Goal: Transaction & Acquisition: Purchase product/service

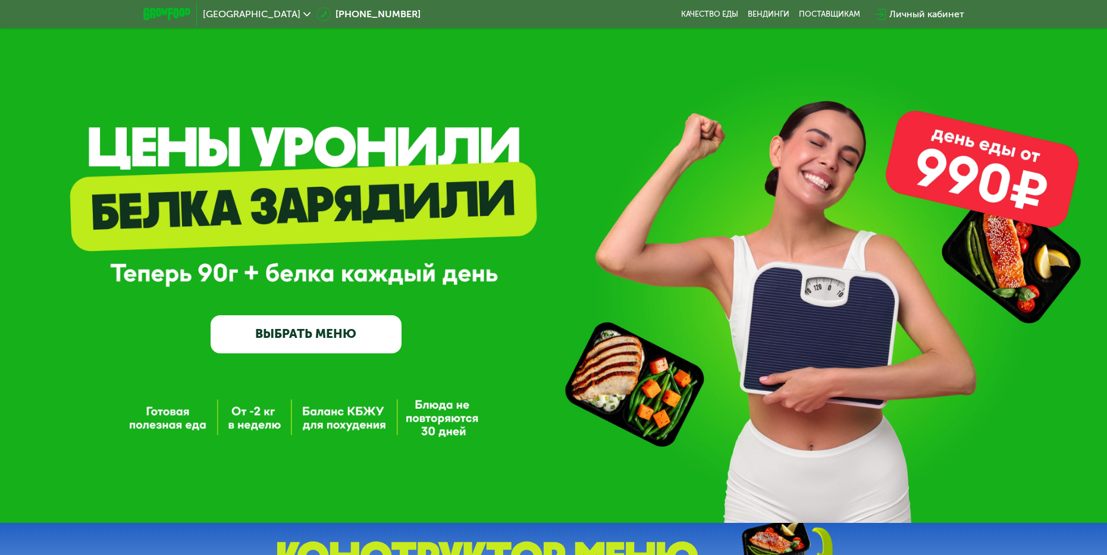
click at [374, 332] on link "ВЫБРАТЬ МЕНЮ" at bounding box center [307, 334] width 192 height 39
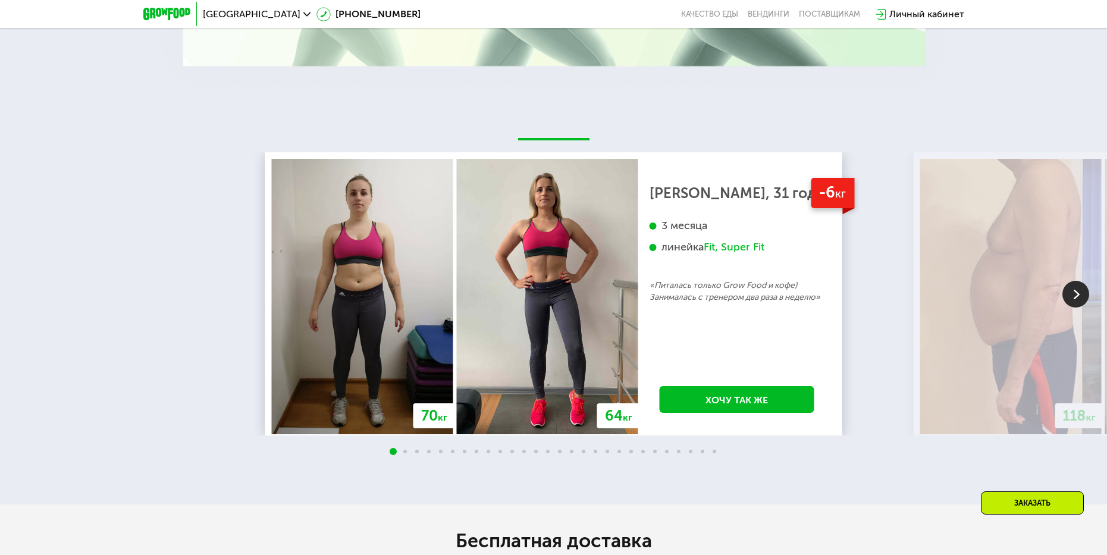
scroll to position [2176, 0]
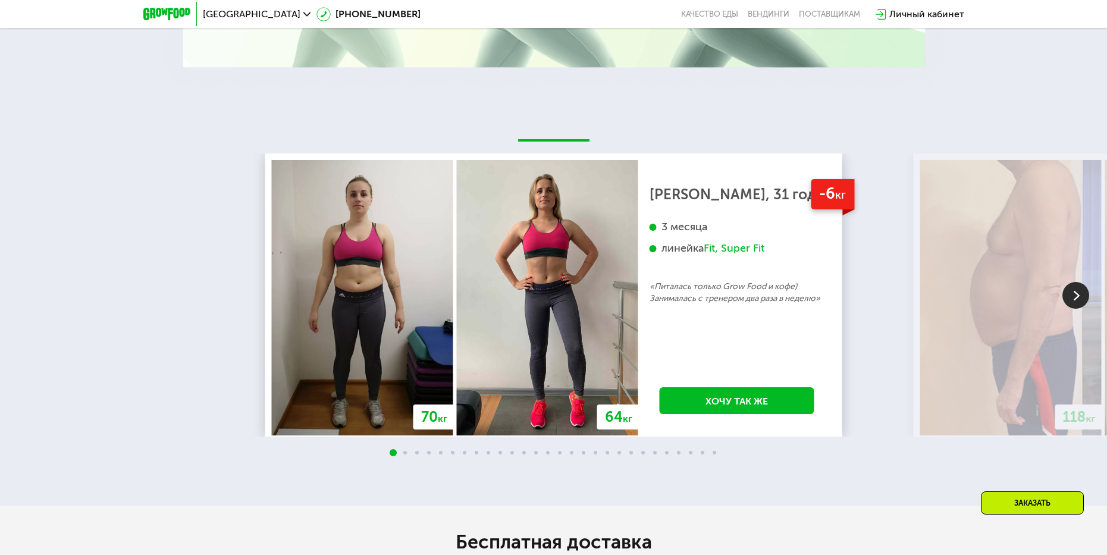
click at [1078, 287] on img at bounding box center [1075, 295] width 27 height 27
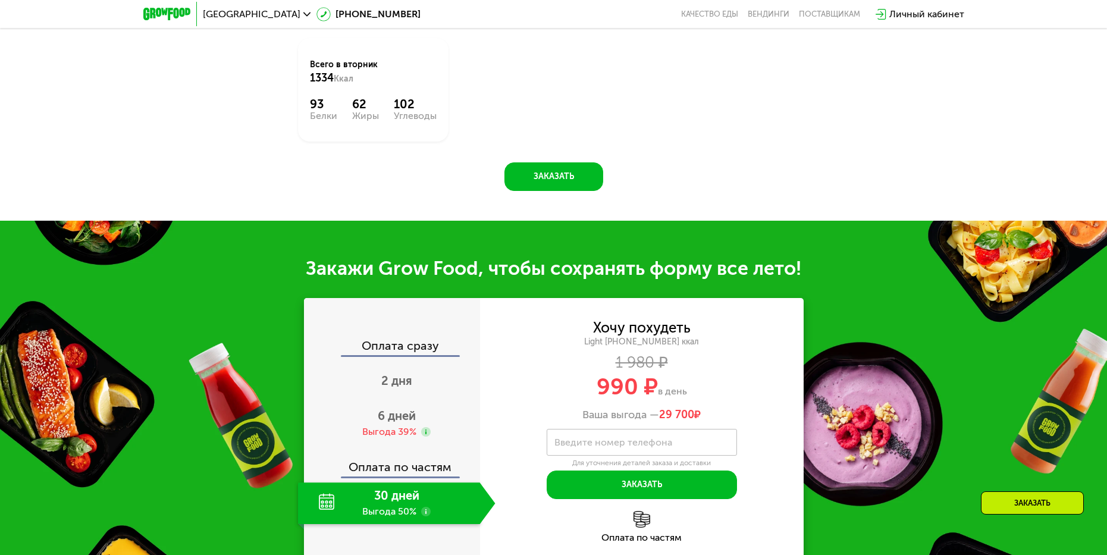
scroll to position [1046, 0]
